Goal: Task Accomplishment & Management: Complete application form

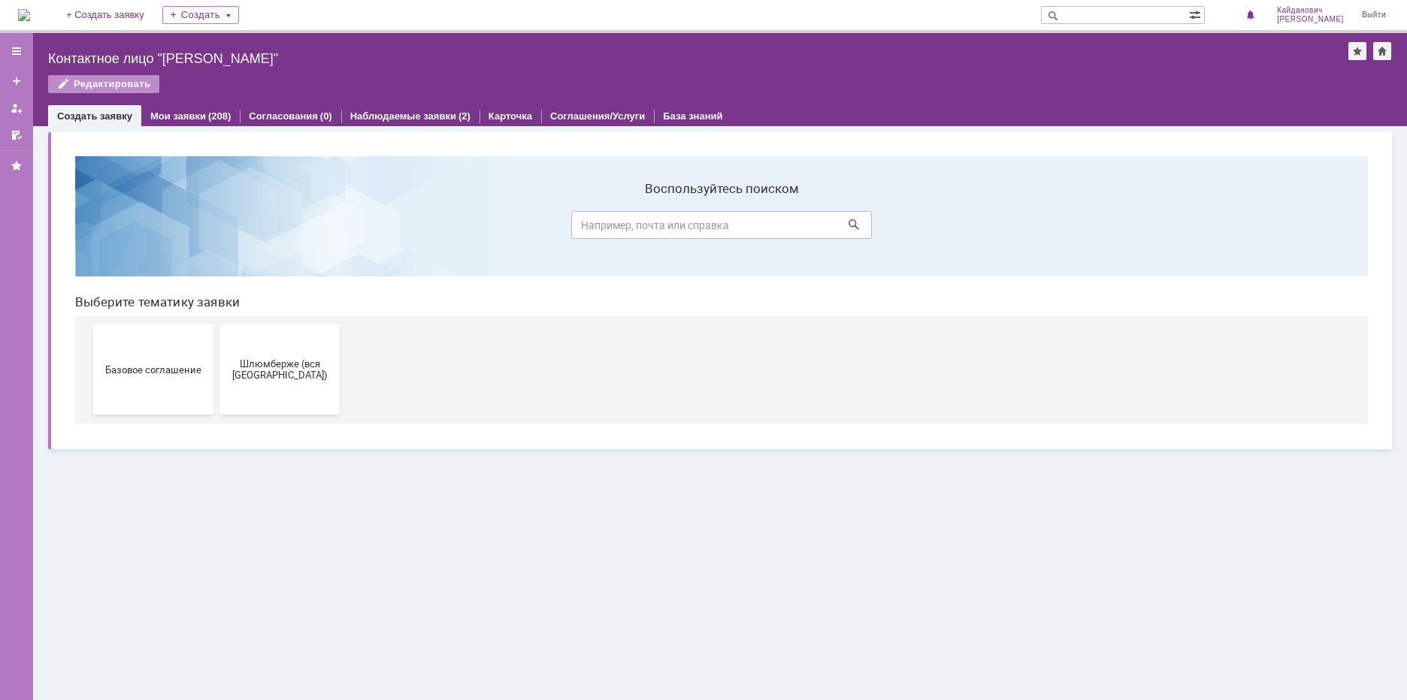
click at [281, 367] on span "Шлюмберже (вся [GEOGRAPHIC_DATA])" at bounding box center [279, 369] width 111 height 23
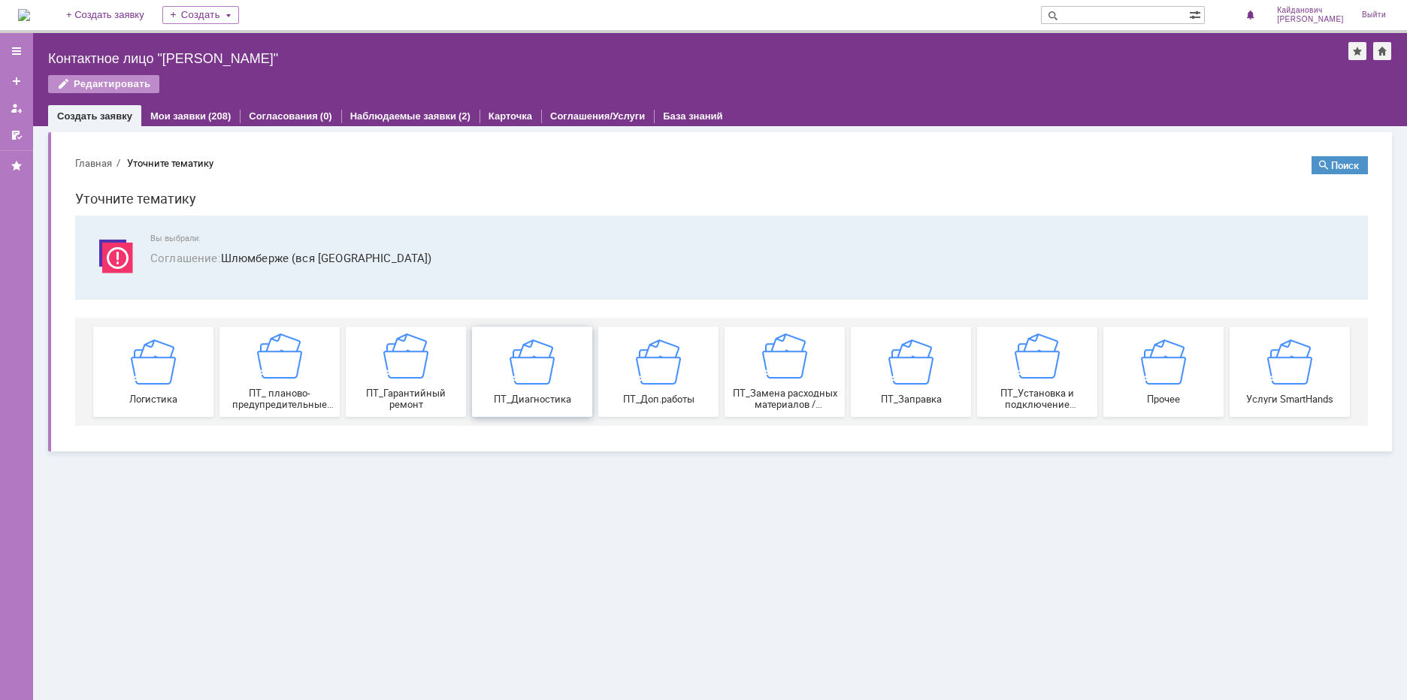
click at [553, 373] on img at bounding box center [531, 361] width 45 height 45
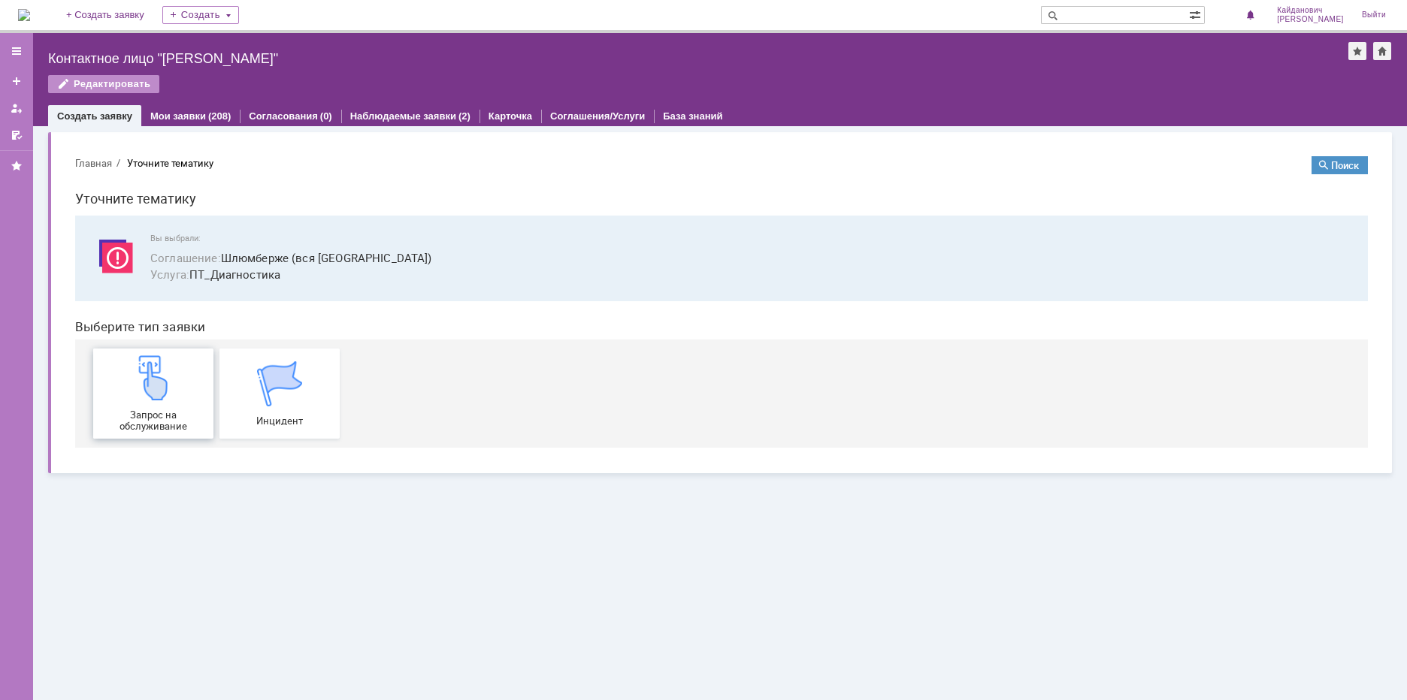
click at [165, 388] on img at bounding box center [153, 377] width 45 height 45
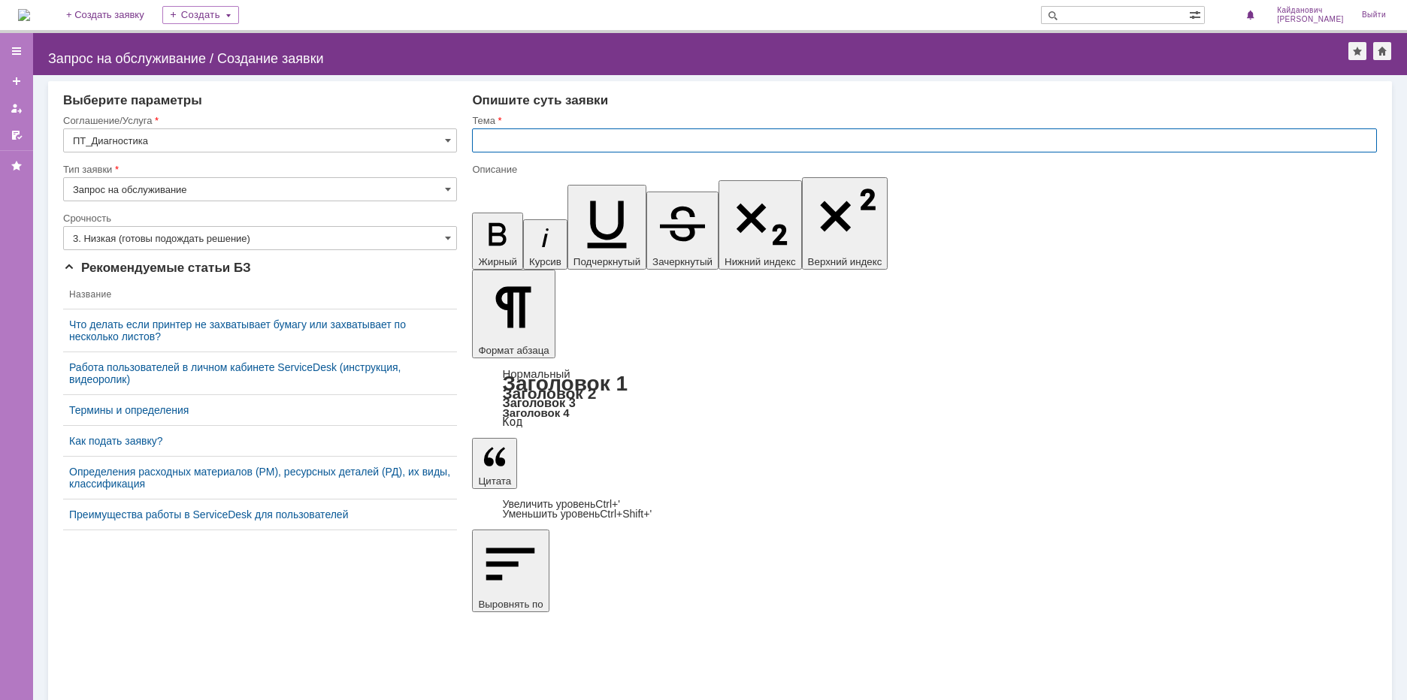
click at [546, 141] on input "text" at bounding box center [924, 140] width 905 height 24
type input "Мажет красным"
